Goal: Transaction & Acquisition: Purchase product/service

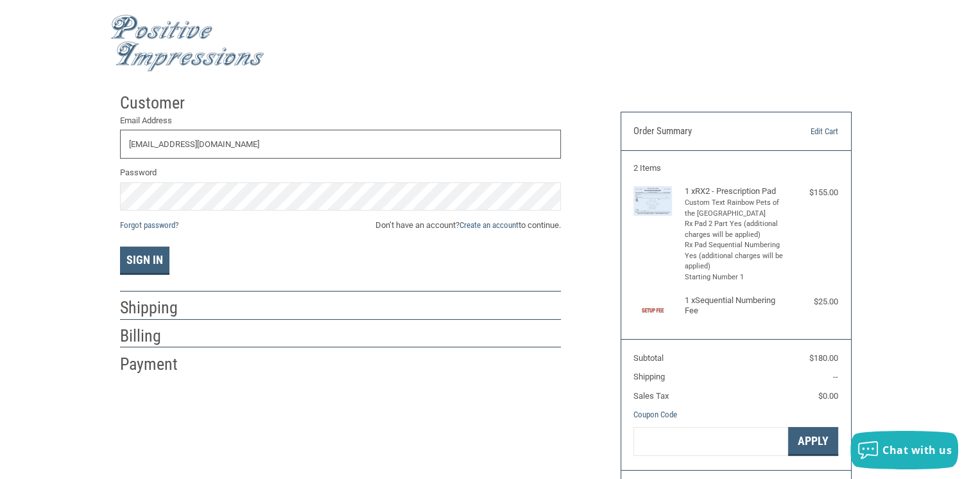
type input "[EMAIL_ADDRESS][DOMAIN_NAME]"
click at [496, 229] on link "Create an account" at bounding box center [489, 225] width 59 height 10
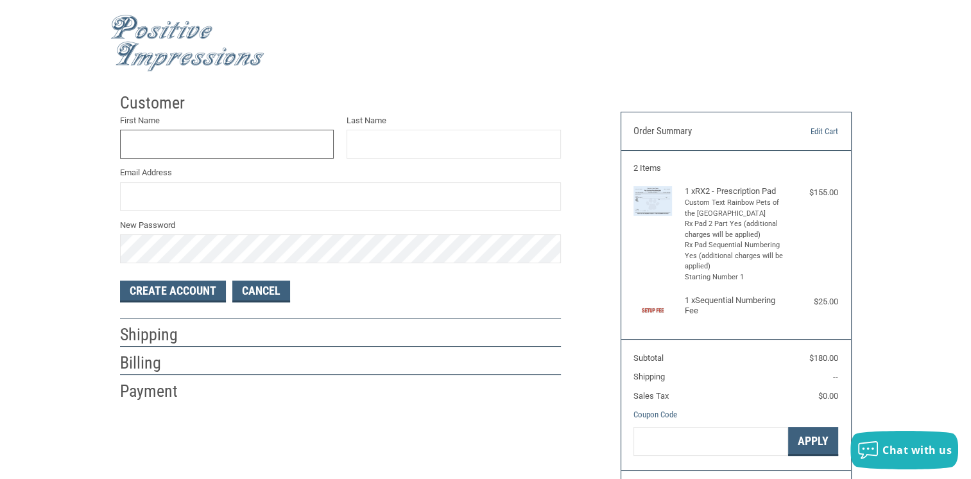
click at [250, 146] on input "First Name" at bounding box center [227, 144] width 214 height 29
type input "[PERSON_NAME]"
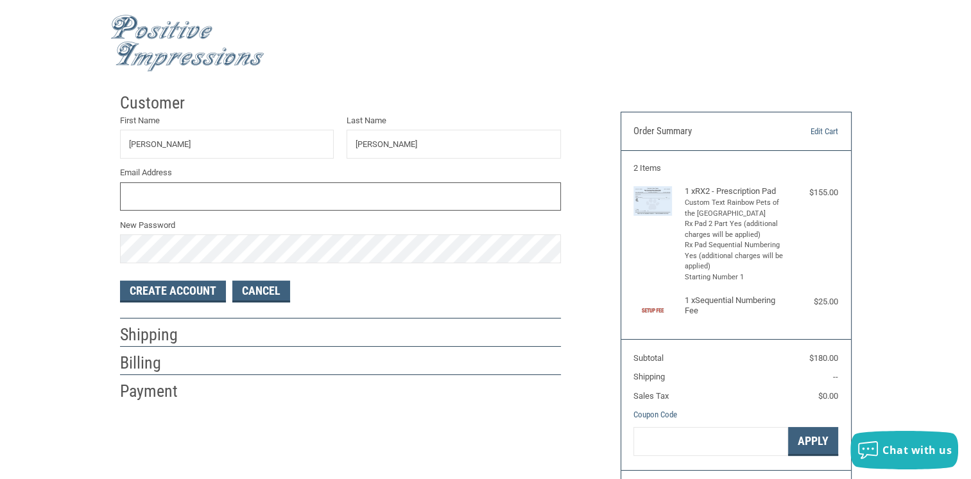
type input "[EMAIL_ADDRESS][DOMAIN_NAME]"
type input "[PERSON_NAME]"
type input "[EMAIL_ADDRESS][DOMAIN_NAME]"
drag, startPoint x: 402, startPoint y: 144, endPoint x: 344, endPoint y: 145, distance: 57.8
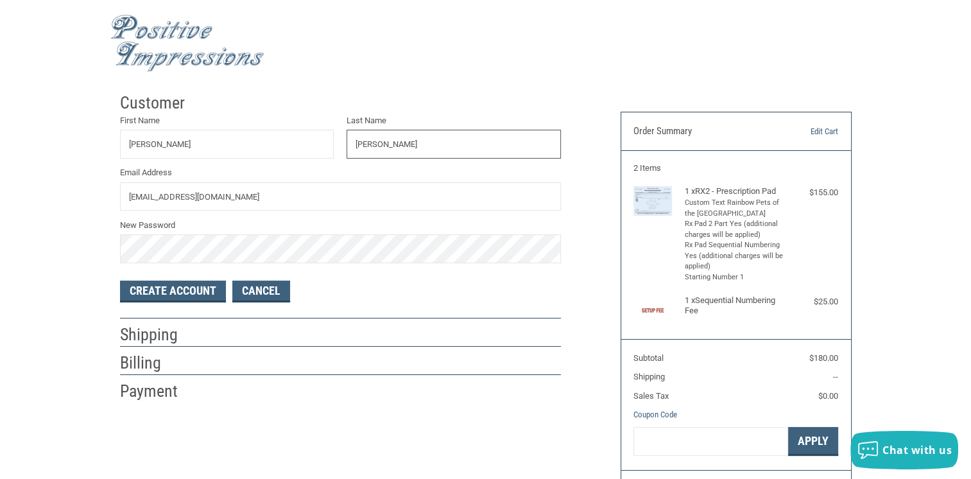
click at [344, 145] on div "Last Name [PERSON_NAME]" at bounding box center [453, 137] width 227 height 46
type input "COLUMBUS"
click at [156, 196] on input "[EMAIL_ADDRESS][DOMAIN_NAME]" at bounding box center [340, 196] width 441 height 29
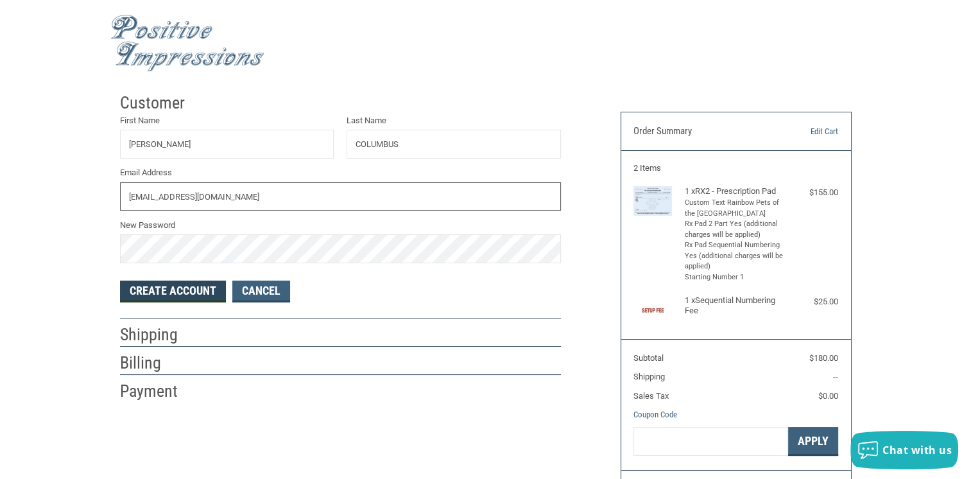
type input "[EMAIL_ADDRESS][DOMAIN_NAME]"
click at [175, 290] on button "Create Account" at bounding box center [173, 292] width 106 height 22
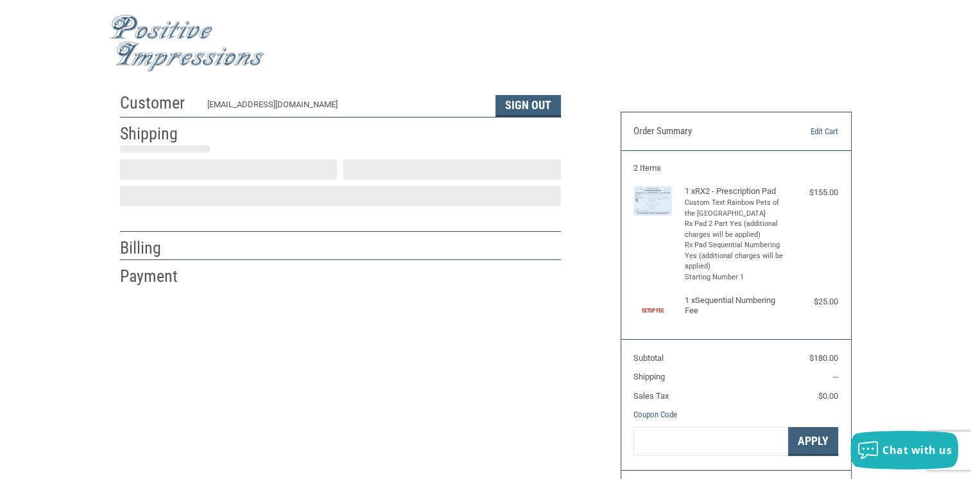
select select "US"
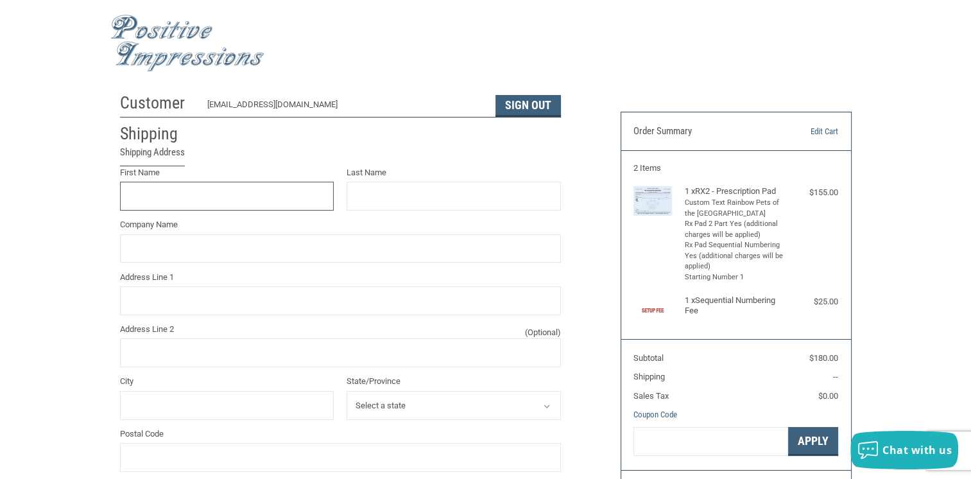
scroll to position [21, 0]
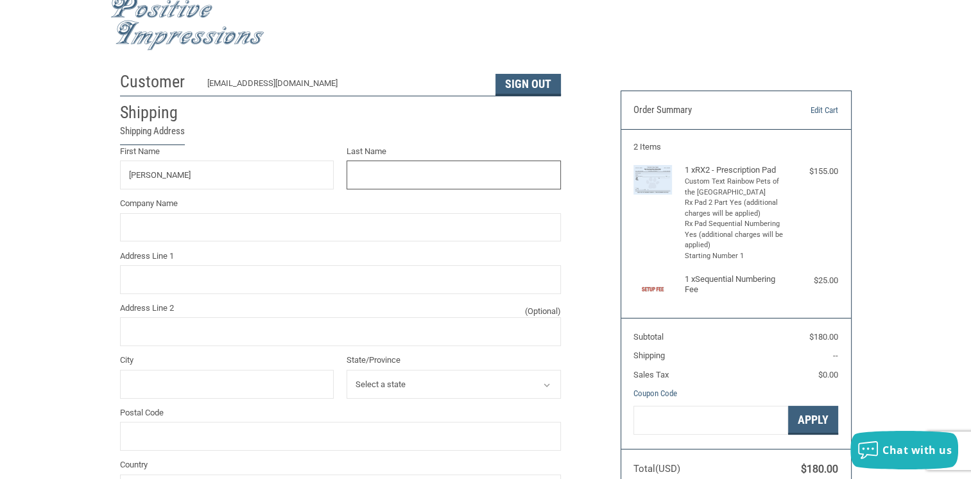
type input "[PERSON_NAME]"
type input "COLUMBUS"
type input "RAINBOW PETS OF THE [GEOGRAPHIC_DATA]"
click at [129, 281] on input "Address Line 1" at bounding box center [340, 279] width 441 height 29
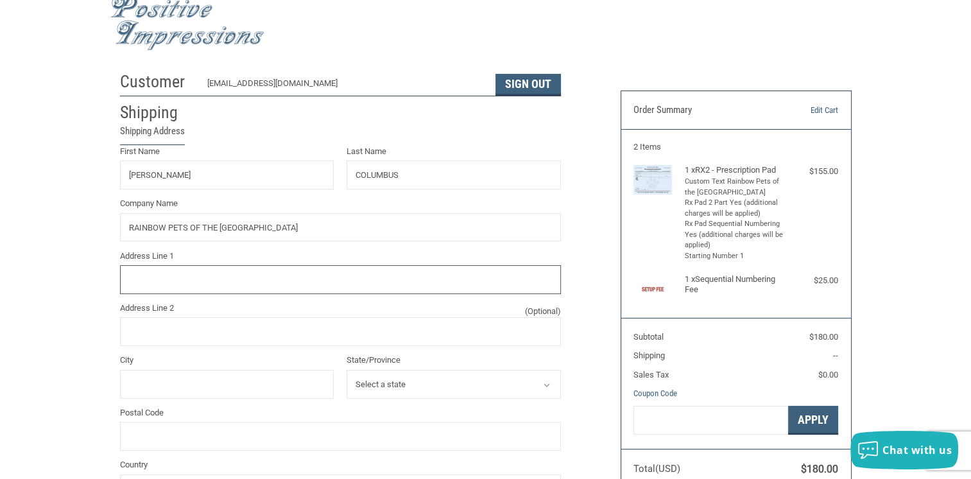
click at [129, 281] on input "Address Line 1" at bounding box center [340, 279] width 441 height 29
type input "[STREET_ADDRESS]"
type input "Gould City"
select select "MI"
type input "49838"
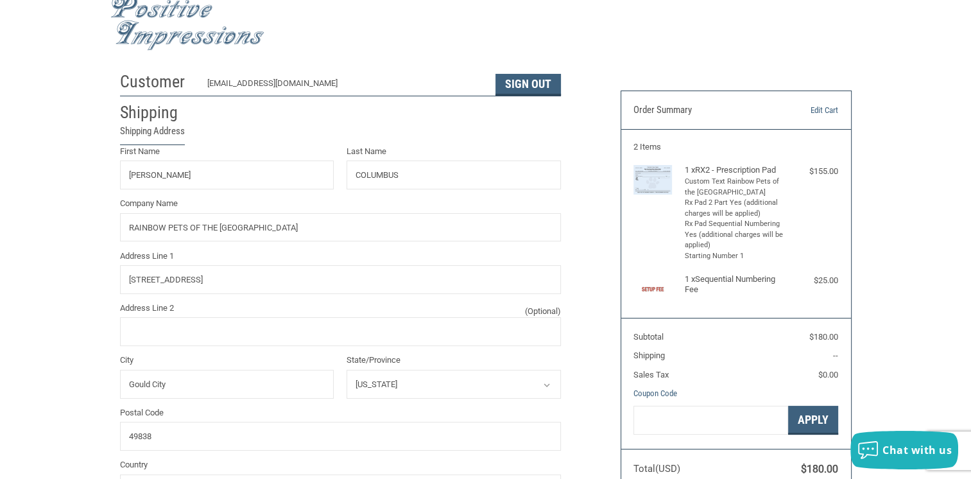
type input "9062863351"
type input "[STREET_ADDRESS]"
type input "[GEOGRAPHIC_DATA]"
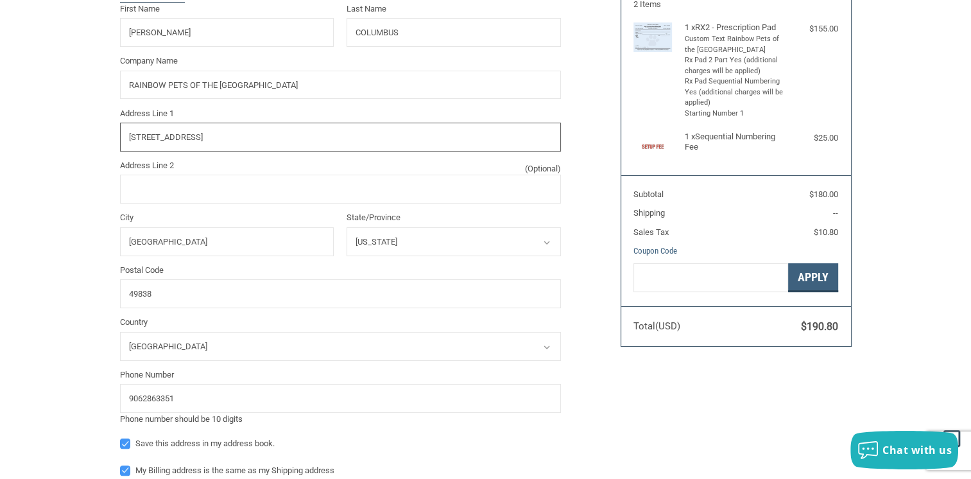
radio input "true"
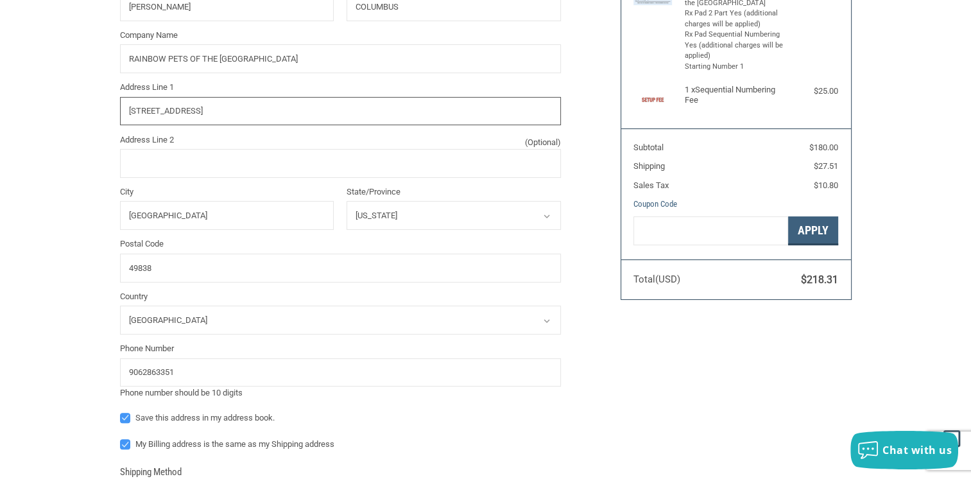
scroll to position [215, 0]
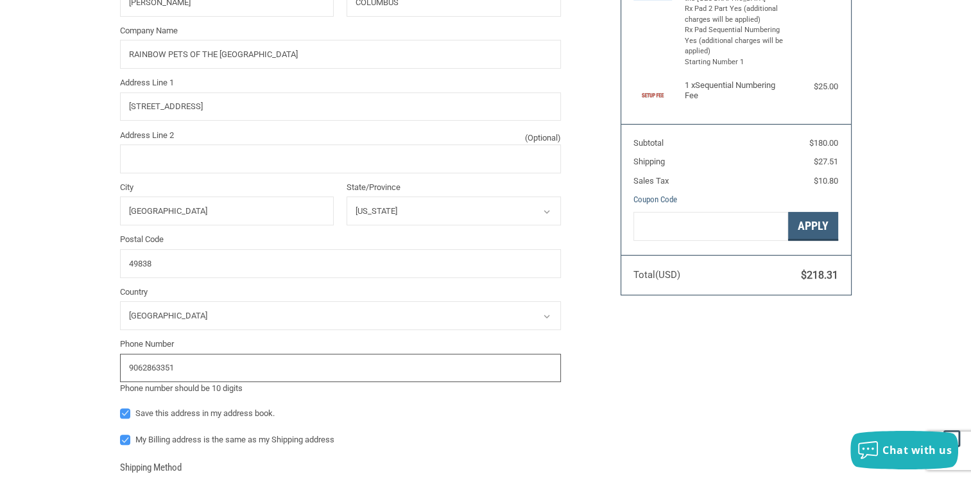
click at [178, 362] on input "9062863351" at bounding box center [340, 368] width 441 height 29
type input "9"
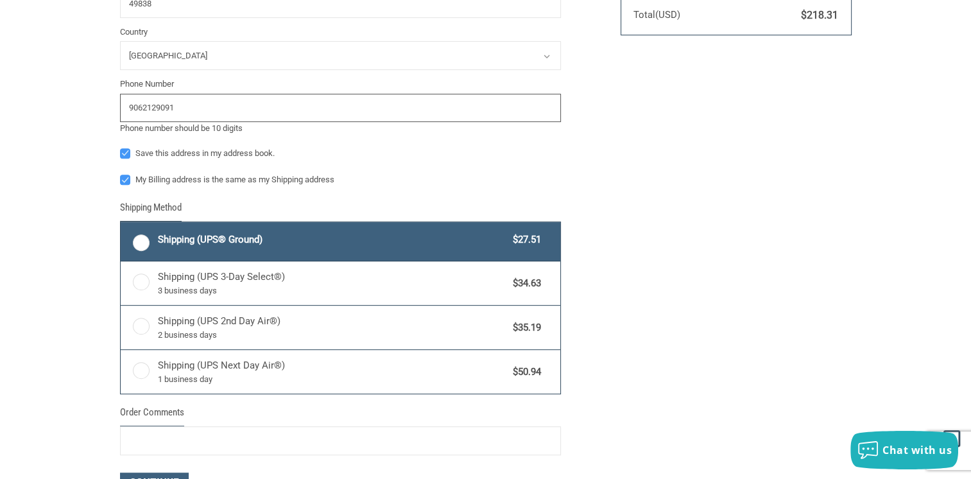
scroll to position [478, 0]
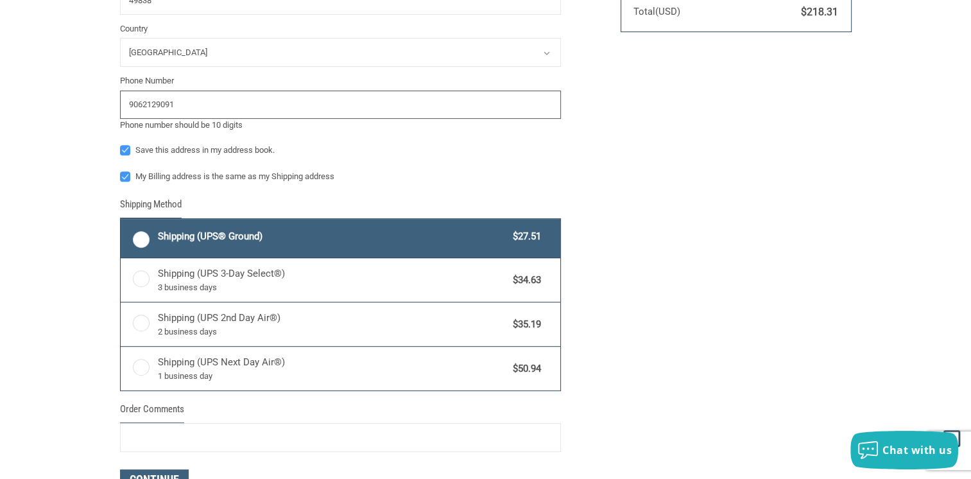
type input "9062129091"
drag, startPoint x: 583, startPoint y: 155, endPoint x: 137, endPoint y: 236, distance: 453.4
click at [137, 236] on label "Shipping (UPS® Ground) $27.51" at bounding box center [341, 238] width 440 height 39
click at [121, 221] on input "Shipping (UPS® Ground) $27.51" at bounding box center [121, 220] width 1 height 1
radio input "true"
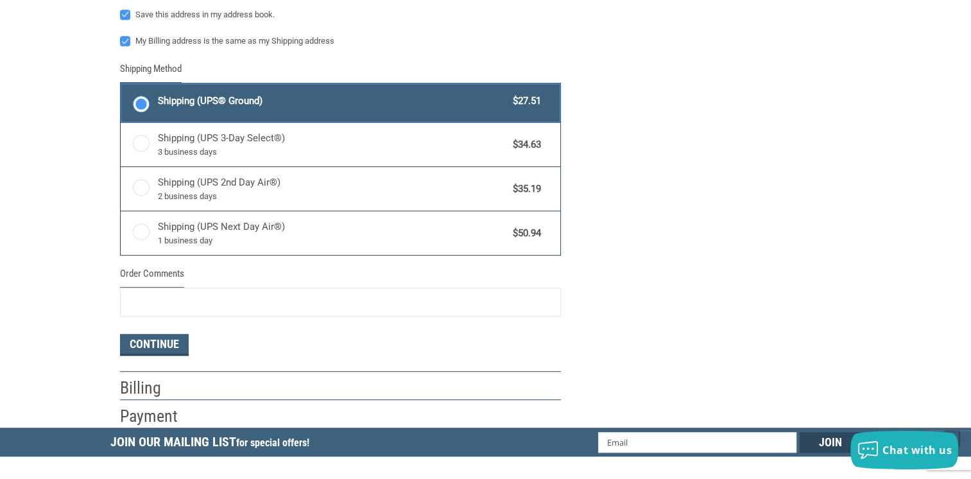
scroll to position [661, 0]
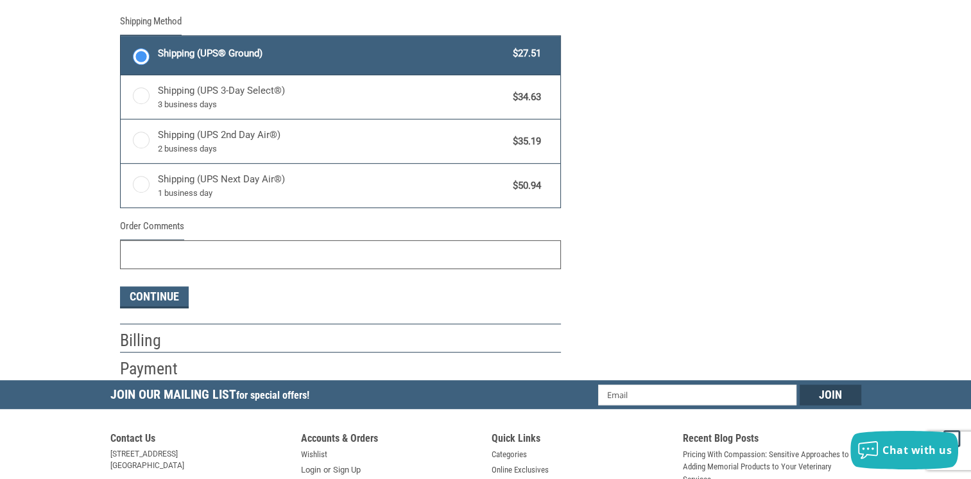
click at [168, 261] on input "Order Comments" at bounding box center [340, 254] width 441 height 29
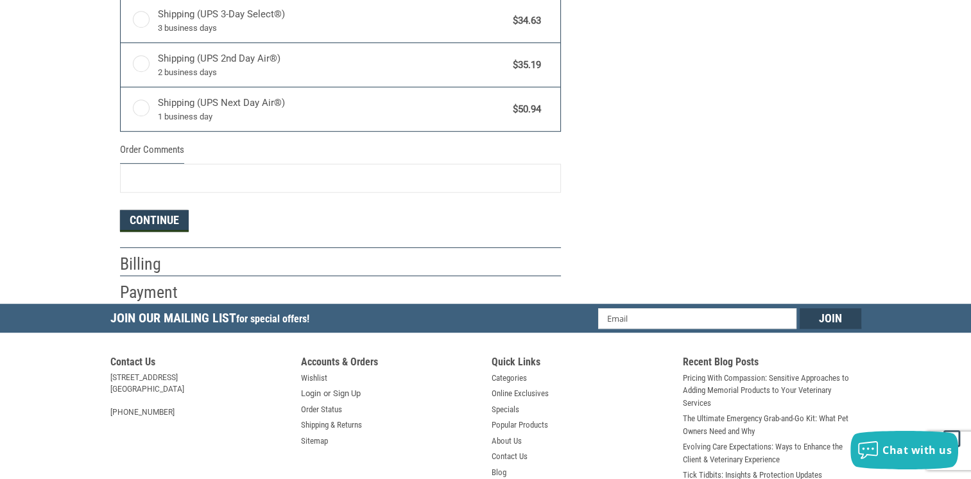
click at [149, 219] on button "Continue" at bounding box center [154, 221] width 69 height 22
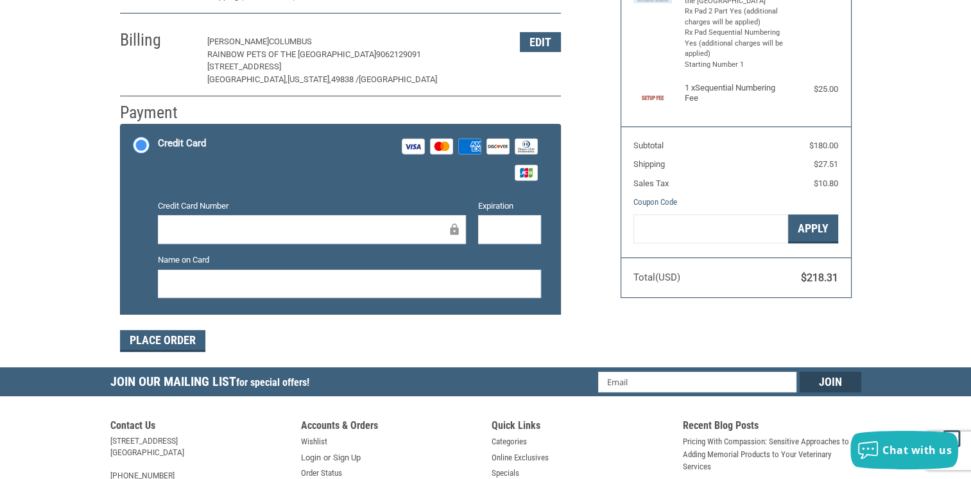
scroll to position [0, 0]
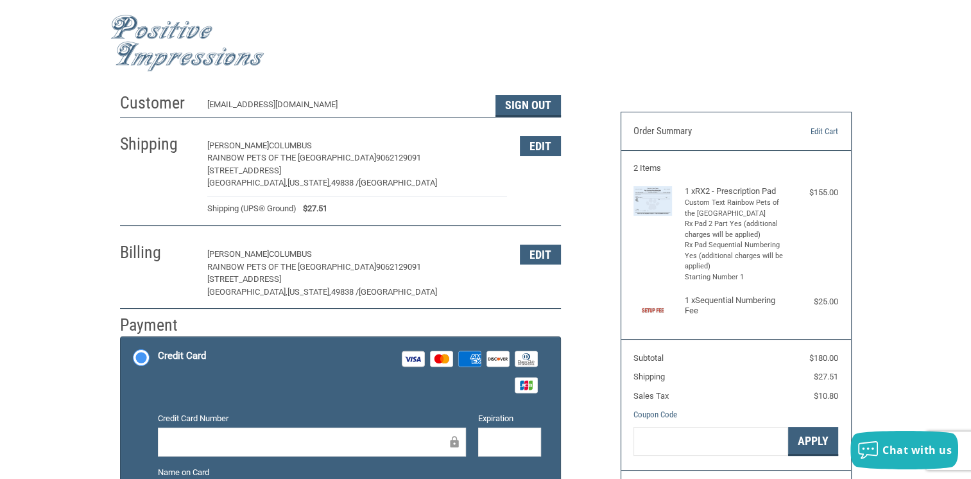
click at [711, 202] on li "Custom Text Rainbow Pets of the [GEOGRAPHIC_DATA]" at bounding box center [735, 208] width 100 height 21
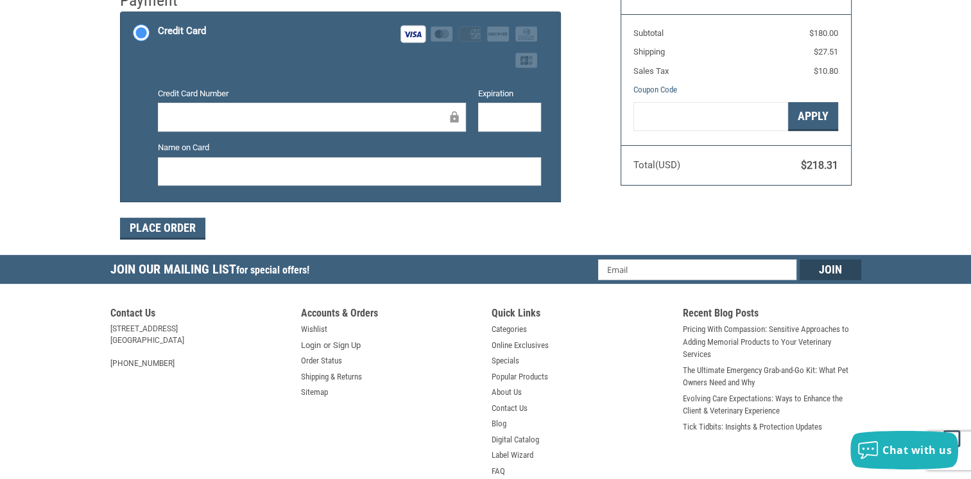
scroll to position [407, 0]
